Goal: Information Seeking & Learning: Compare options

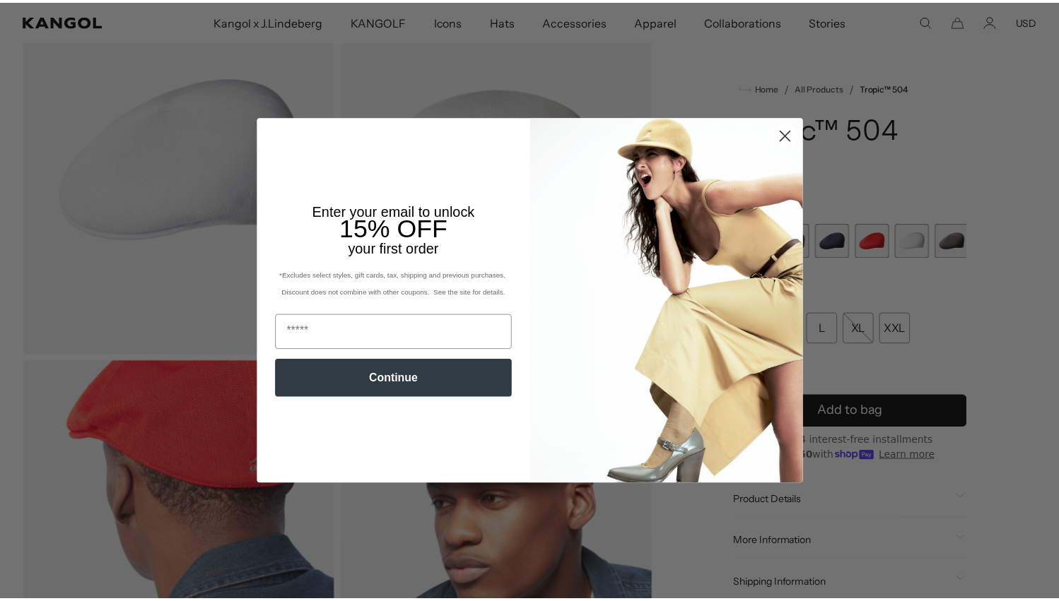
scroll to position [0, 291]
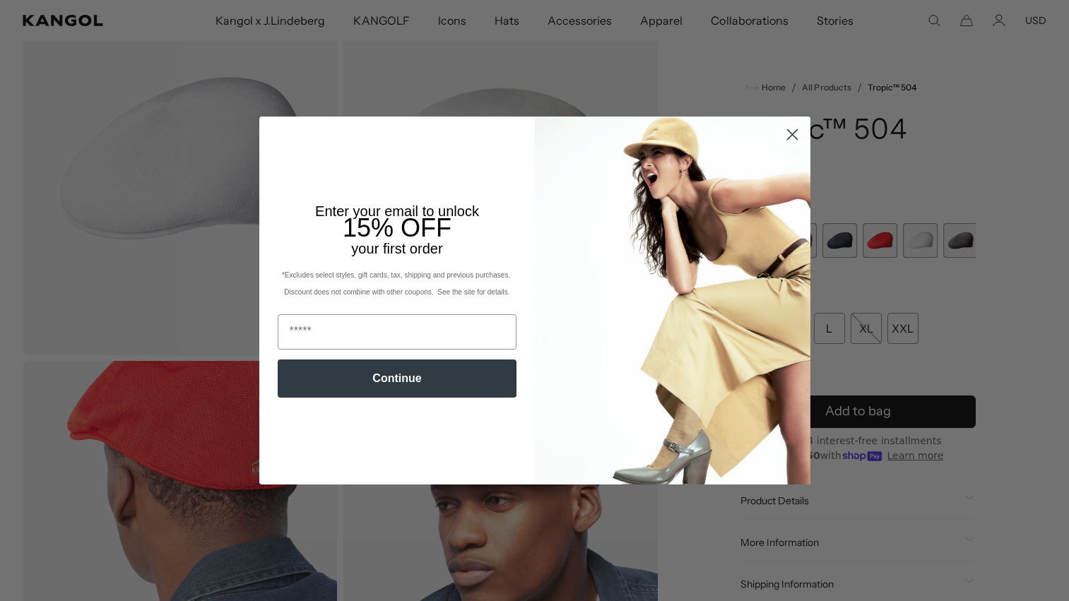
click at [784, 133] on circle "Close dialog" at bounding box center [791, 134] width 23 height 23
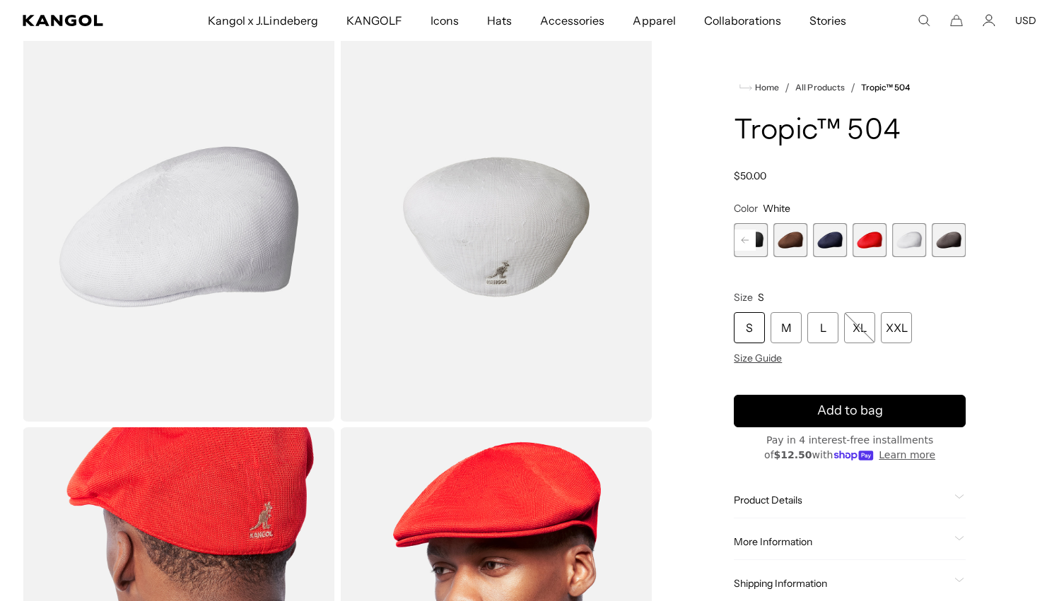
scroll to position [0, 0]
click at [912, 240] on span "8 of 9" at bounding box center [909, 240] width 34 height 34
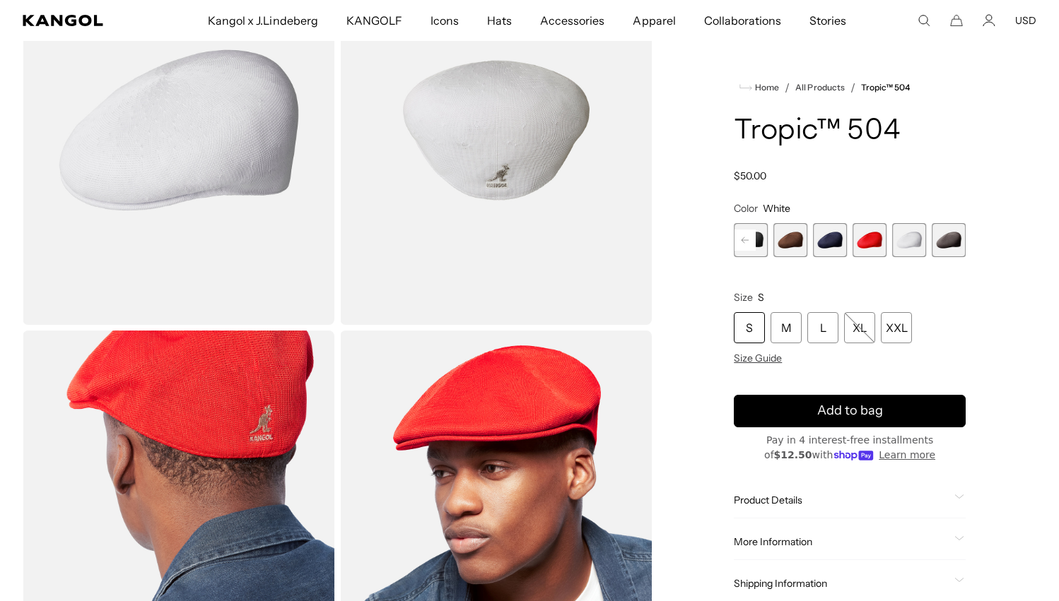
scroll to position [141, 0]
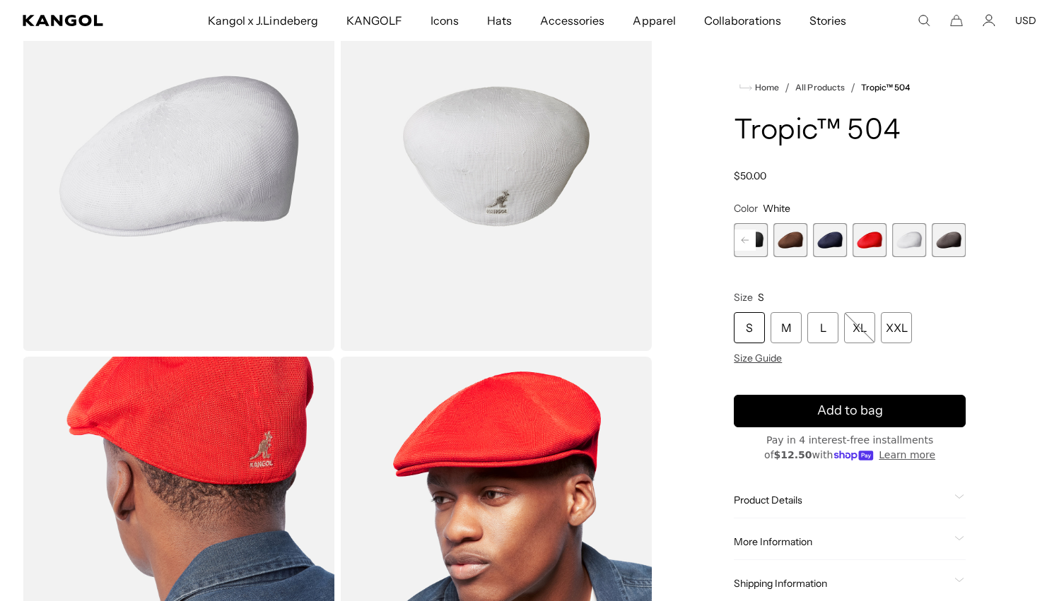
click at [871, 251] on span "7 of 9" at bounding box center [869, 240] width 34 height 34
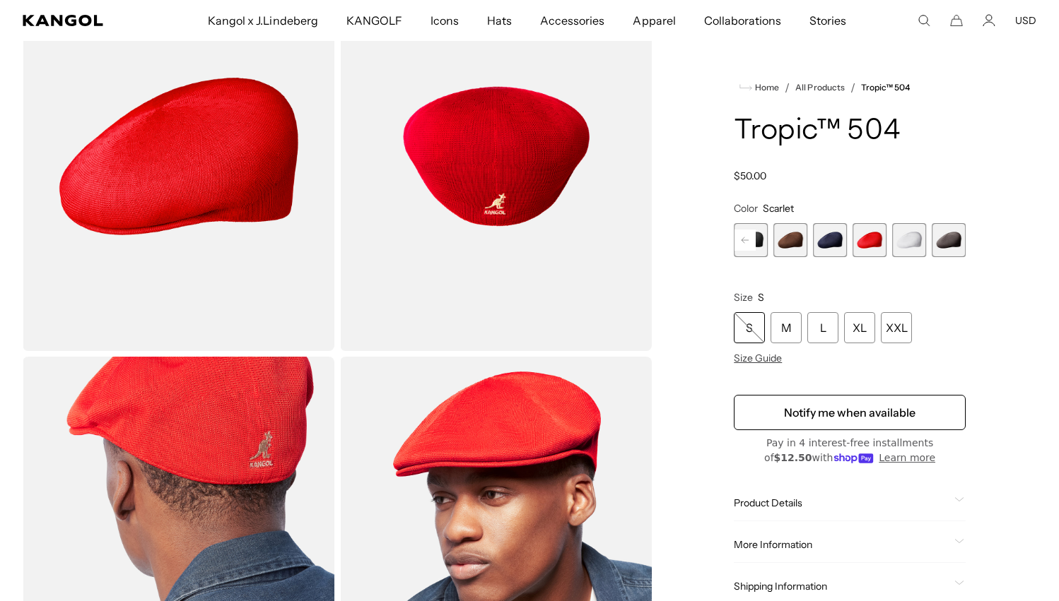
click at [920, 237] on span "8 of 9" at bounding box center [909, 240] width 34 height 34
click at [761, 240] on span "4 of 9" at bounding box center [751, 240] width 34 height 34
click at [917, 240] on span "8 of 9" at bounding box center [909, 240] width 34 height 34
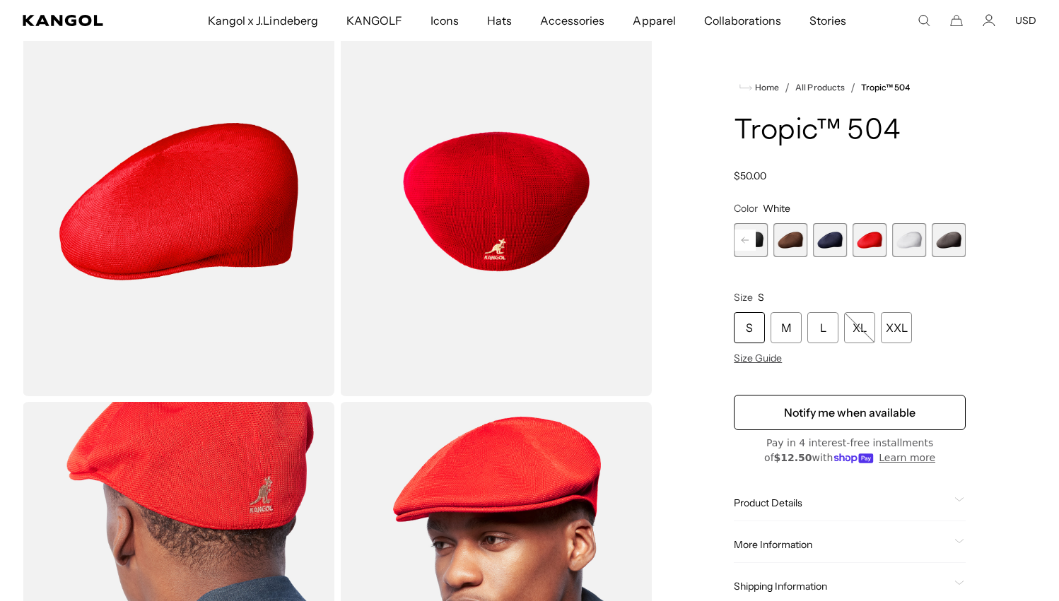
scroll to position [71, 0]
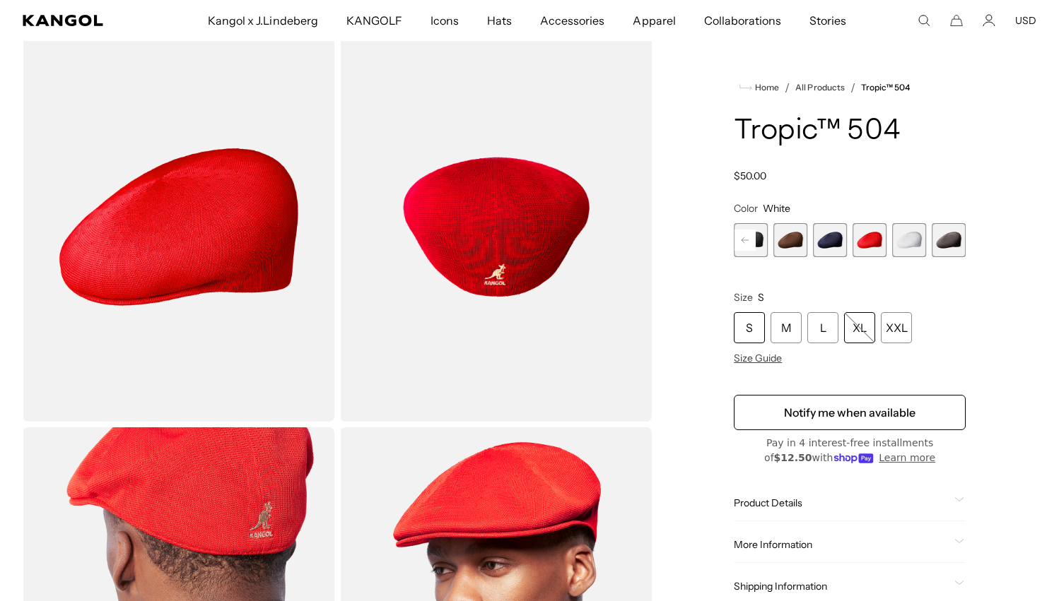
click at [863, 336] on div "XL" at bounding box center [859, 327] width 31 height 31
click at [906, 329] on div "XXL" at bounding box center [896, 327] width 31 height 31
click at [822, 322] on div "L" at bounding box center [822, 327] width 31 height 31
click at [869, 248] on span "7 of 9" at bounding box center [869, 240] width 34 height 34
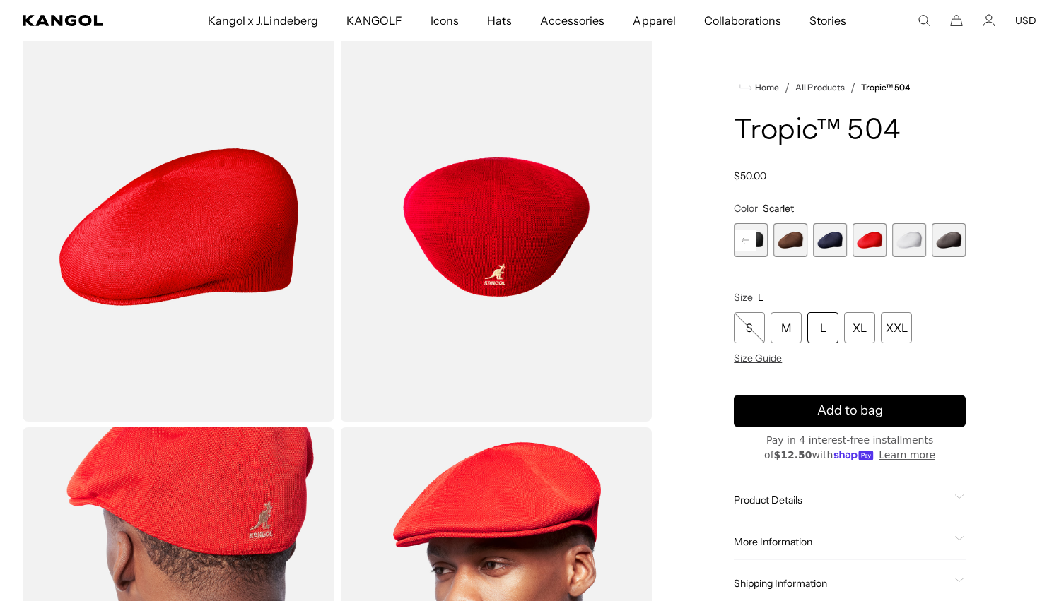
click at [911, 238] on span "8 of 9" at bounding box center [909, 240] width 34 height 34
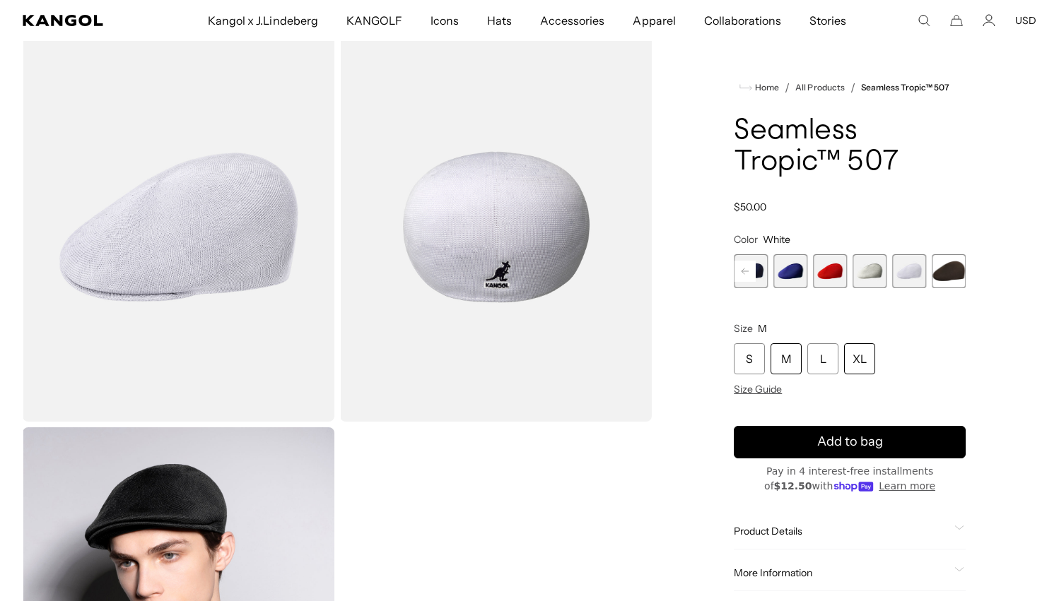
scroll to position [0, 291]
click at [851, 358] on div "XL" at bounding box center [859, 358] width 31 height 31
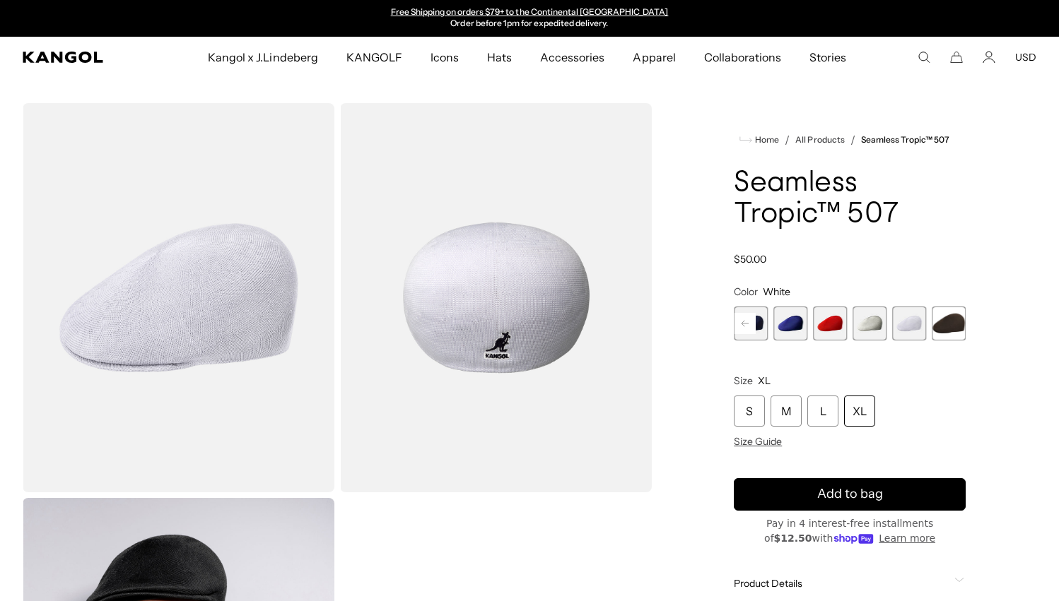
click at [870, 320] on span "10 of 12" at bounding box center [869, 324] width 34 height 34
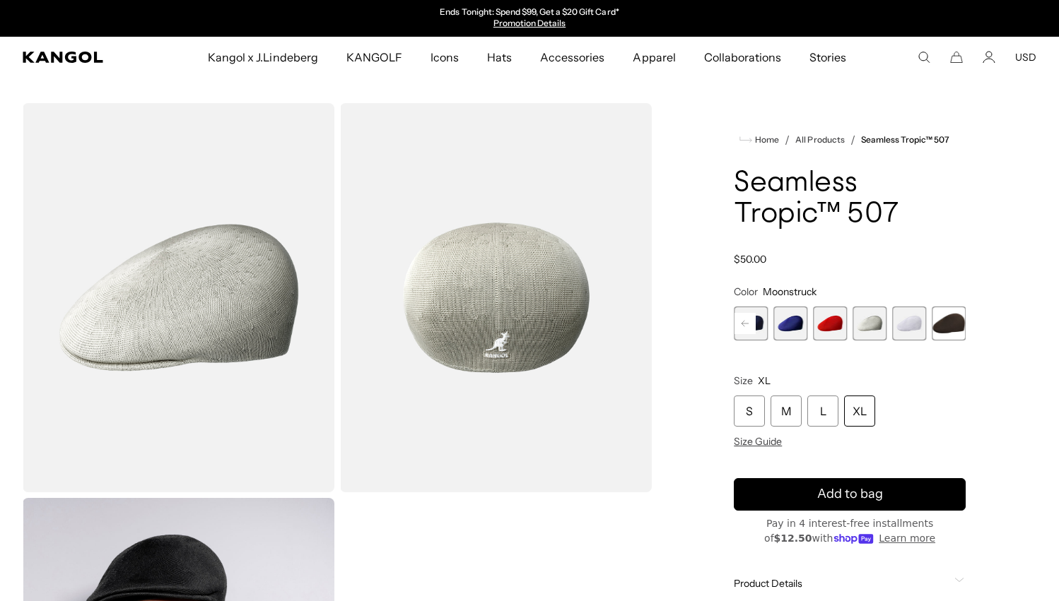
click at [923, 312] on span "11 of 12" at bounding box center [909, 324] width 34 height 34
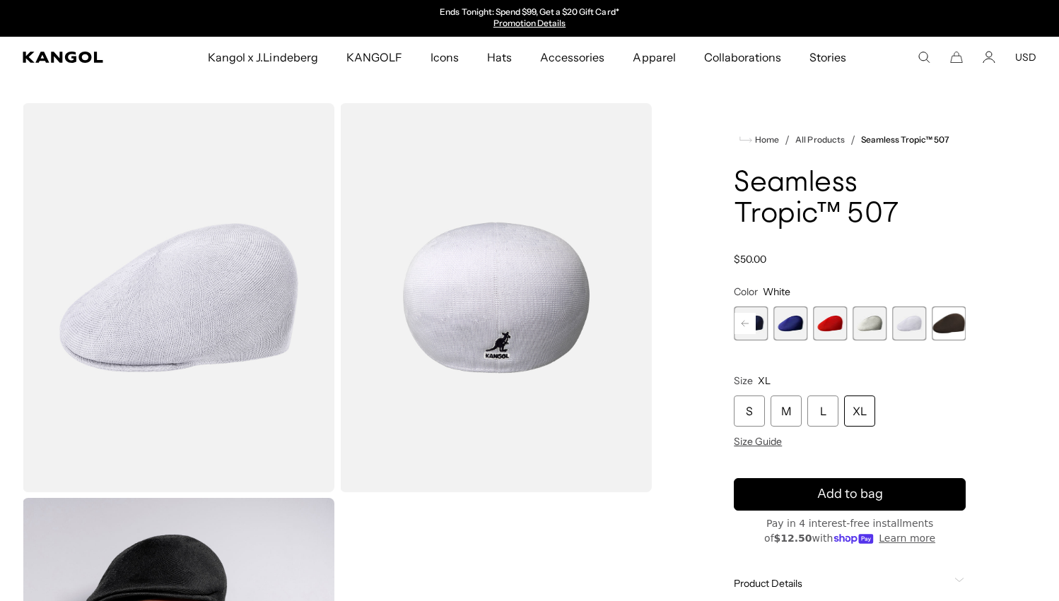
click at [924, 54] on icon "Search here" at bounding box center [923, 57] width 13 height 13
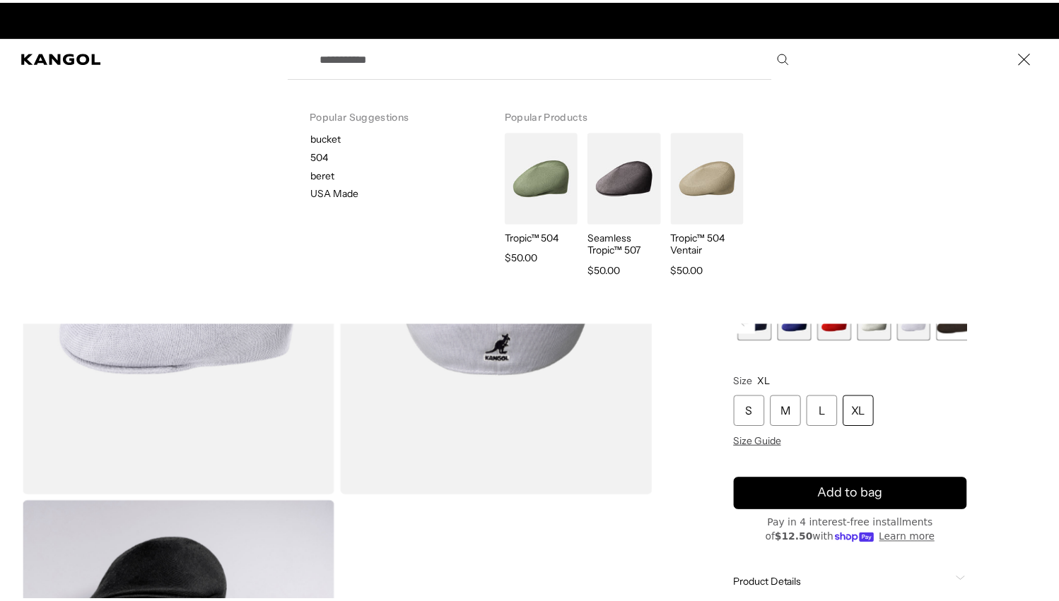
scroll to position [0, 291]
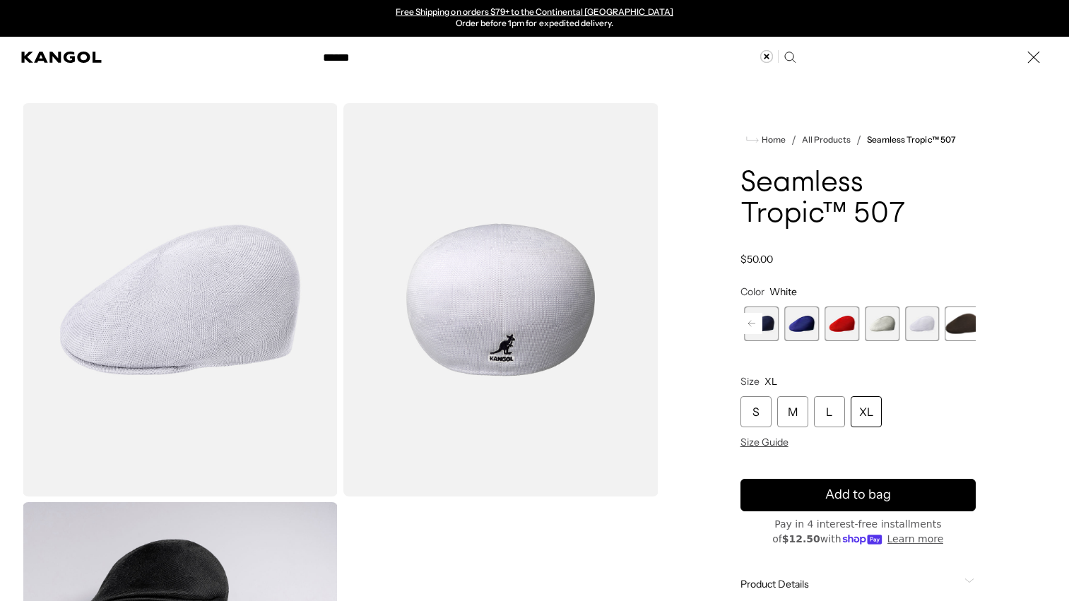
type input "*****"
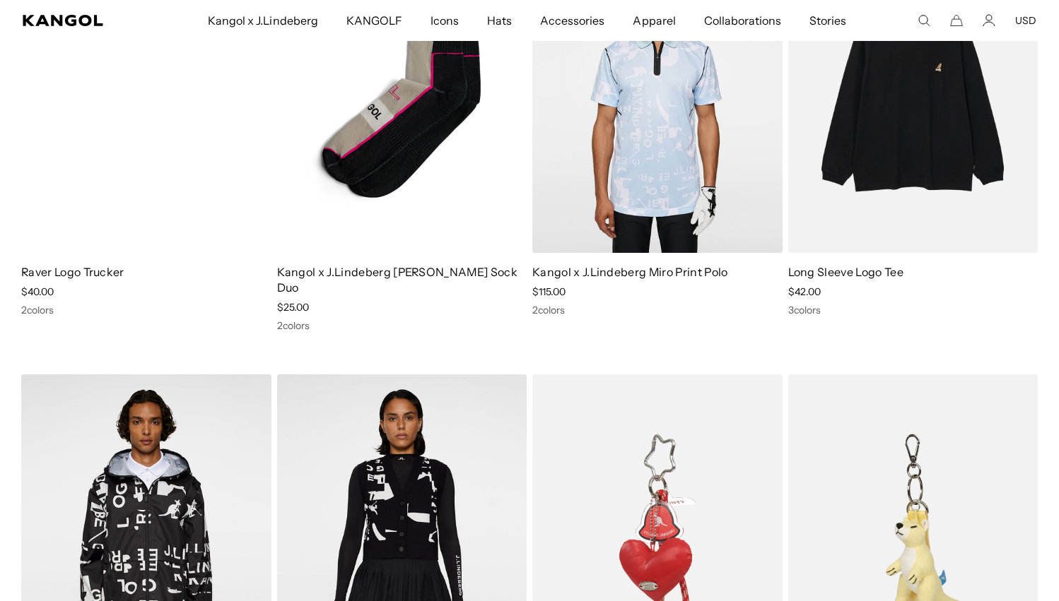
scroll to position [0, 291]
